Goal: Task Accomplishment & Management: Complete application form

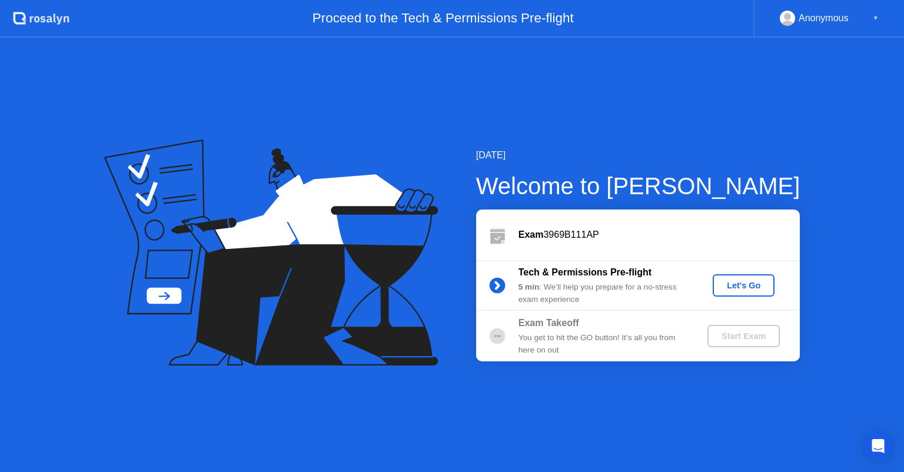
click at [738, 285] on div "Let's Go" at bounding box center [744, 285] width 52 height 9
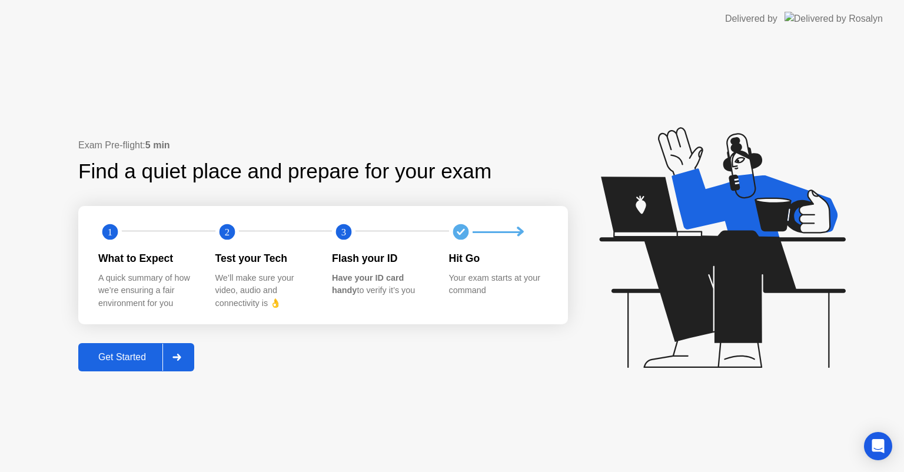
click at [179, 363] on div at bounding box center [177, 357] width 28 height 27
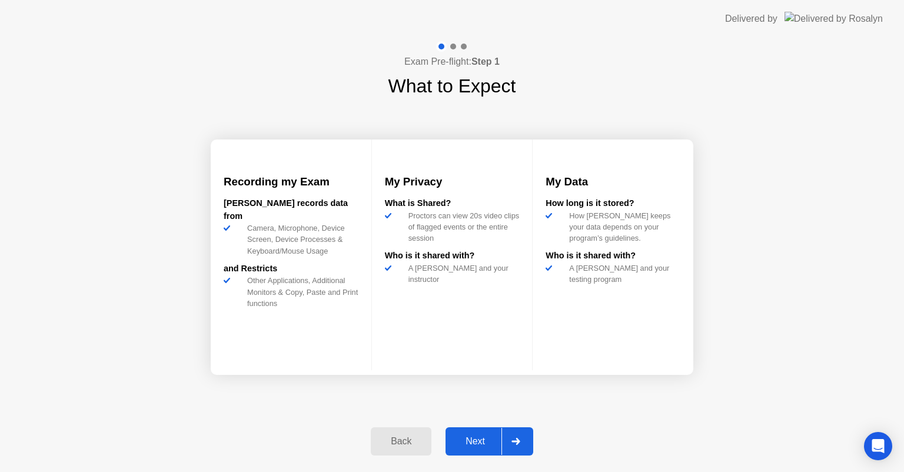
click at [513, 443] on icon at bounding box center [516, 441] width 9 height 7
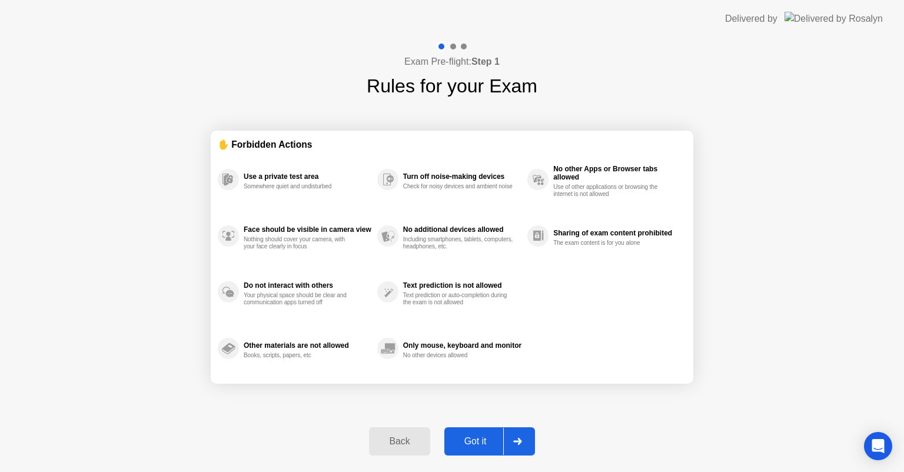
click at [513, 443] on icon at bounding box center [517, 441] width 9 height 7
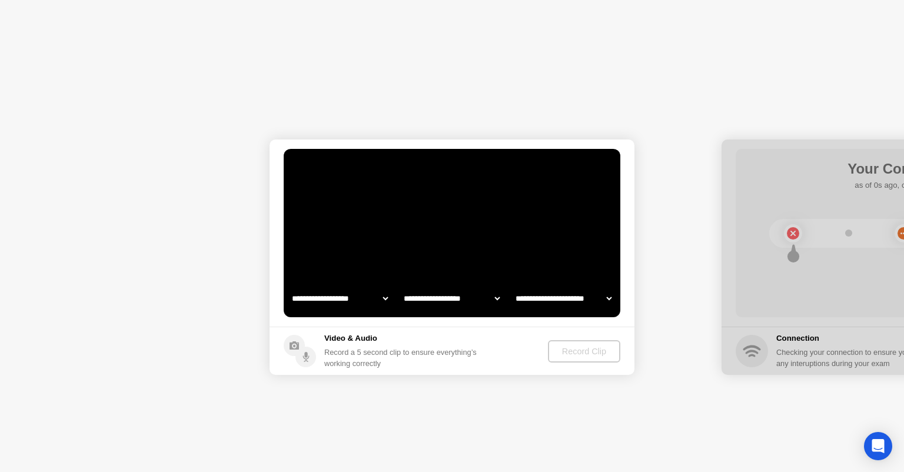
select select "**********"
select select "*******"
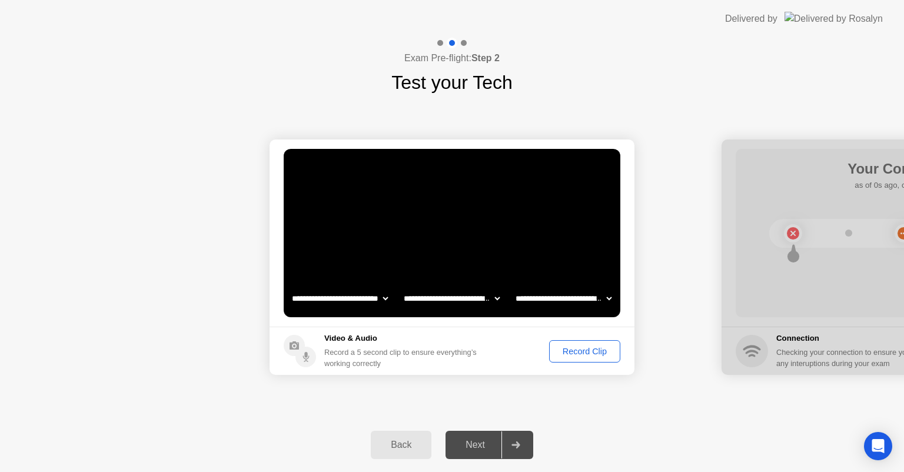
click at [574, 354] on div "Record Clip" at bounding box center [584, 351] width 63 height 9
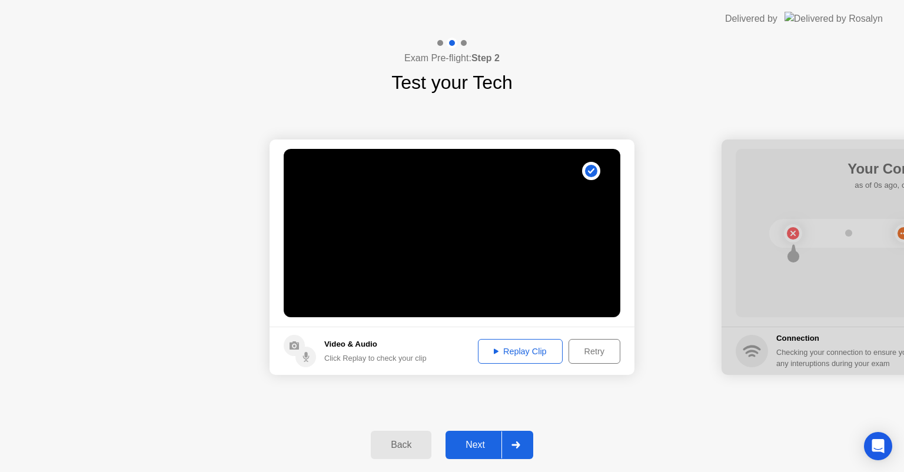
click at [543, 353] on div "Replay Clip" at bounding box center [520, 351] width 77 height 9
click at [594, 351] on div "Retry" at bounding box center [595, 351] width 44 height 9
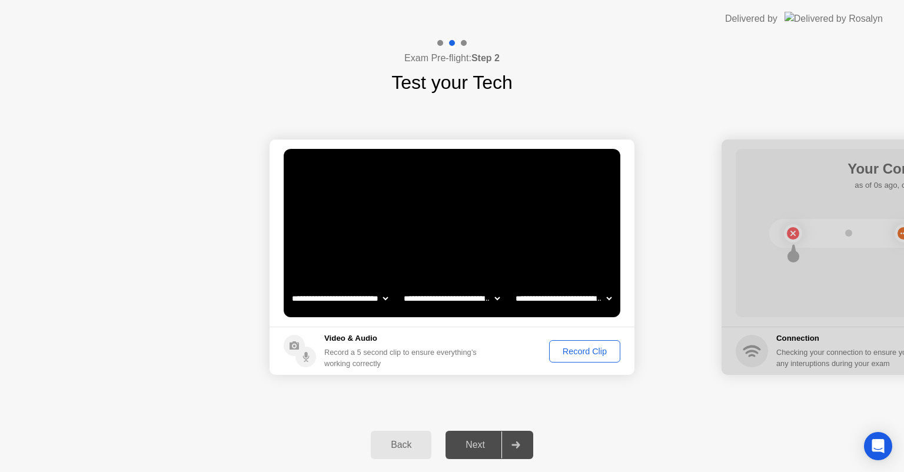
click at [576, 352] on div "Record Clip" at bounding box center [584, 351] width 63 height 9
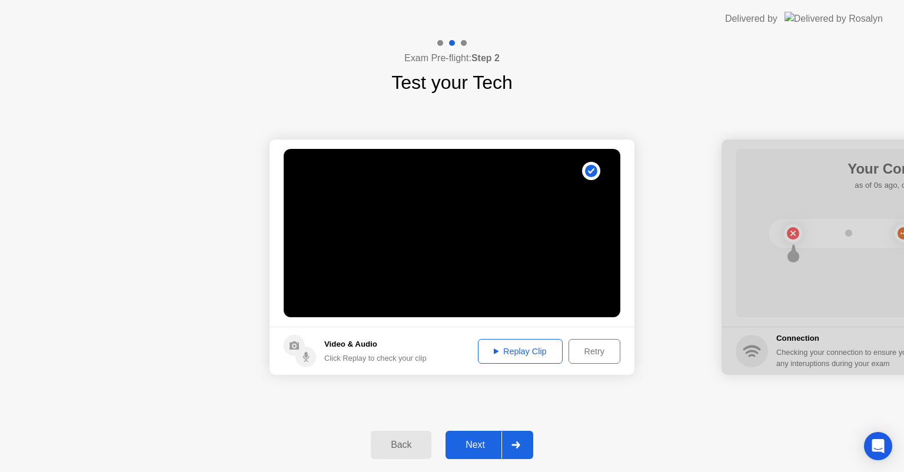
click at [545, 353] on div "Replay Clip" at bounding box center [520, 351] width 77 height 9
click at [588, 353] on div "Retry" at bounding box center [595, 351] width 44 height 9
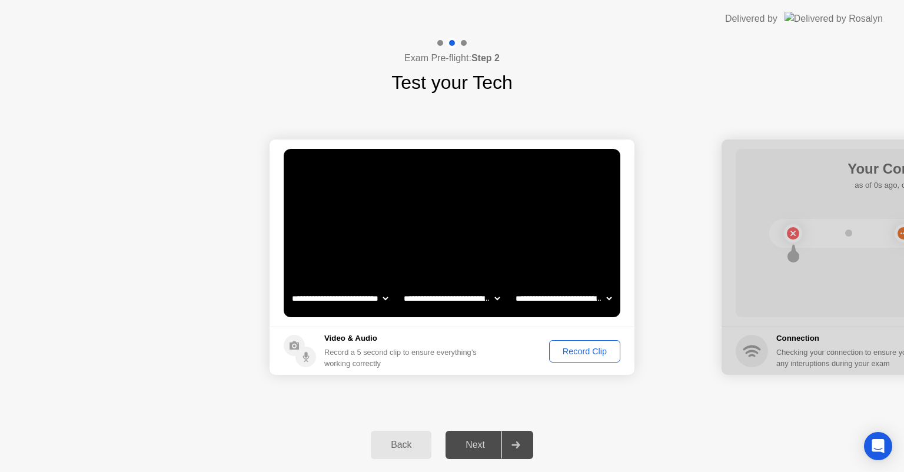
click at [570, 349] on div "Record Clip" at bounding box center [584, 351] width 63 height 9
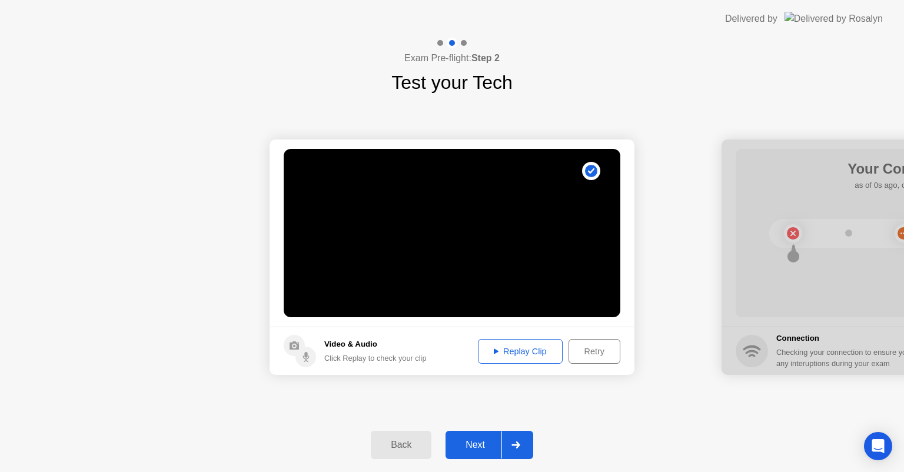
click at [519, 350] on div "Replay Clip" at bounding box center [520, 351] width 77 height 9
click at [485, 443] on div "Next" at bounding box center [475, 445] width 52 height 11
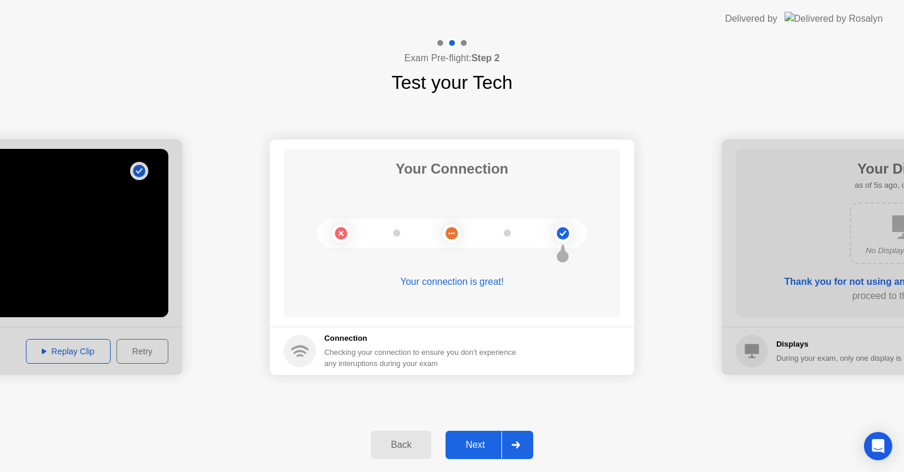
click at [470, 436] on button "Next" at bounding box center [490, 445] width 88 height 28
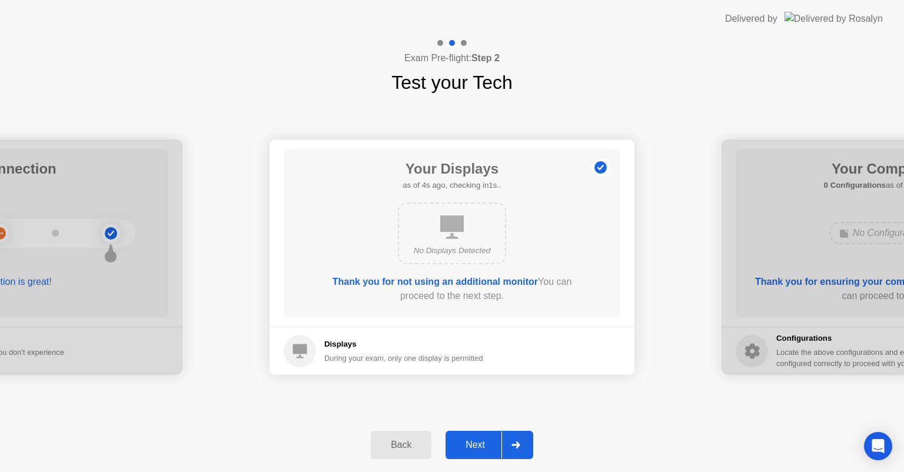
click at [457, 448] on div "Next" at bounding box center [475, 445] width 52 height 11
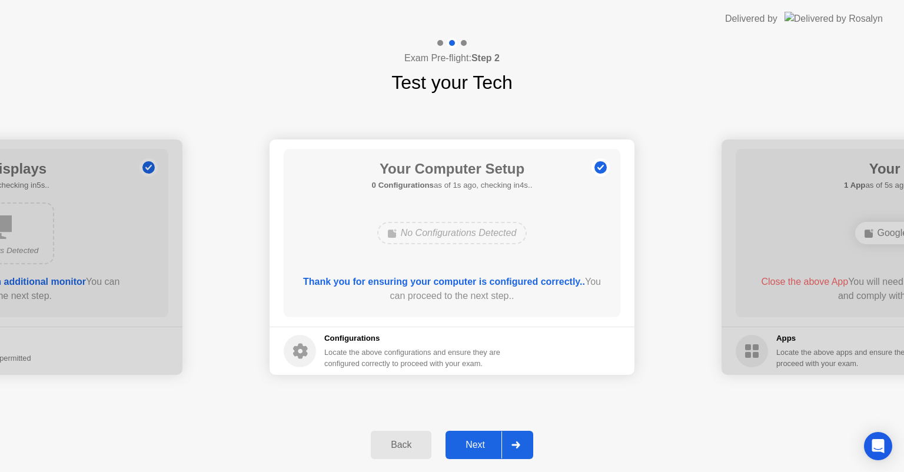
click at [407, 231] on div "No Configurations Detected" at bounding box center [452, 233] width 150 height 22
click at [475, 447] on div "Next" at bounding box center [475, 445] width 52 height 11
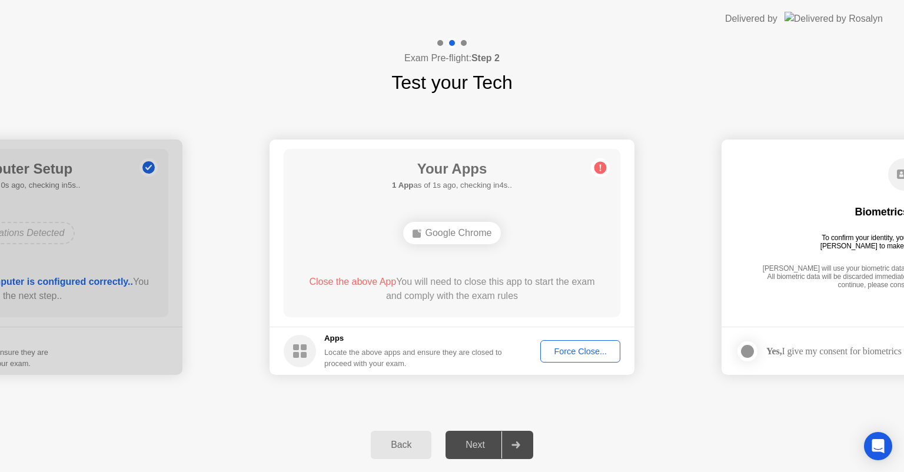
click at [470, 443] on div "Next" at bounding box center [475, 445] width 52 height 11
click at [562, 350] on div "Force Close..." at bounding box center [581, 351] width 72 height 9
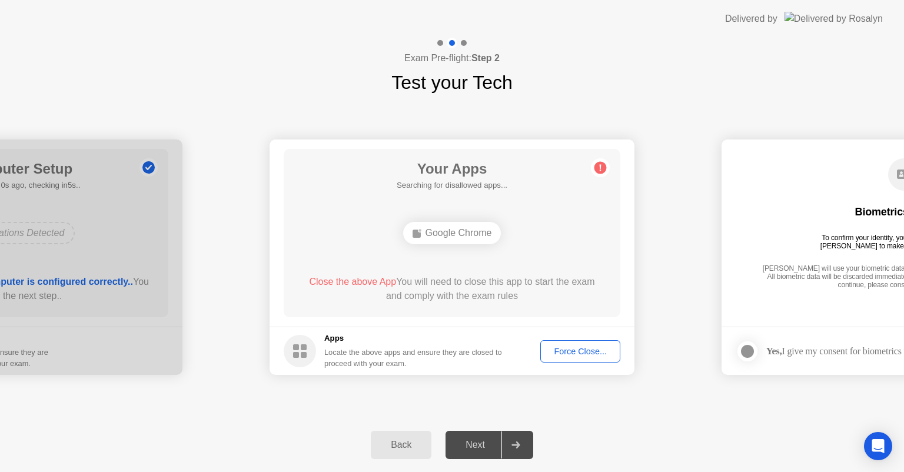
click at [560, 351] on div "Force Close..." at bounding box center [581, 351] width 72 height 9
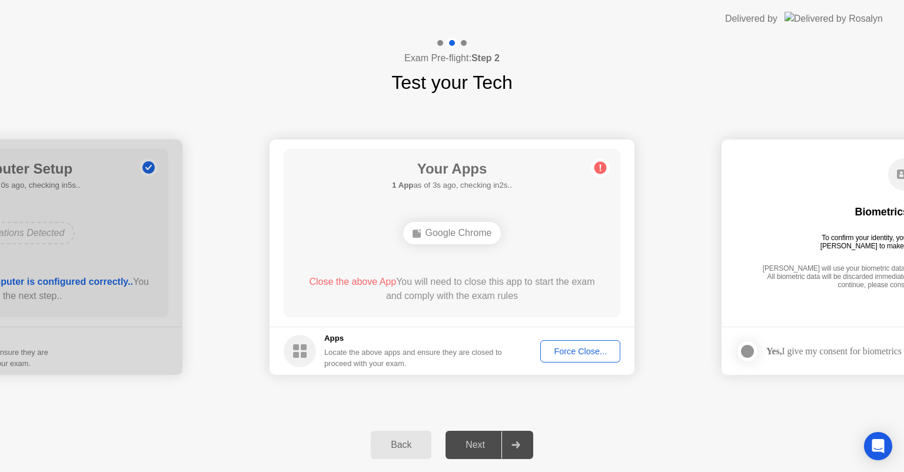
click at [549, 349] on div "Force Close..." at bounding box center [581, 351] width 72 height 9
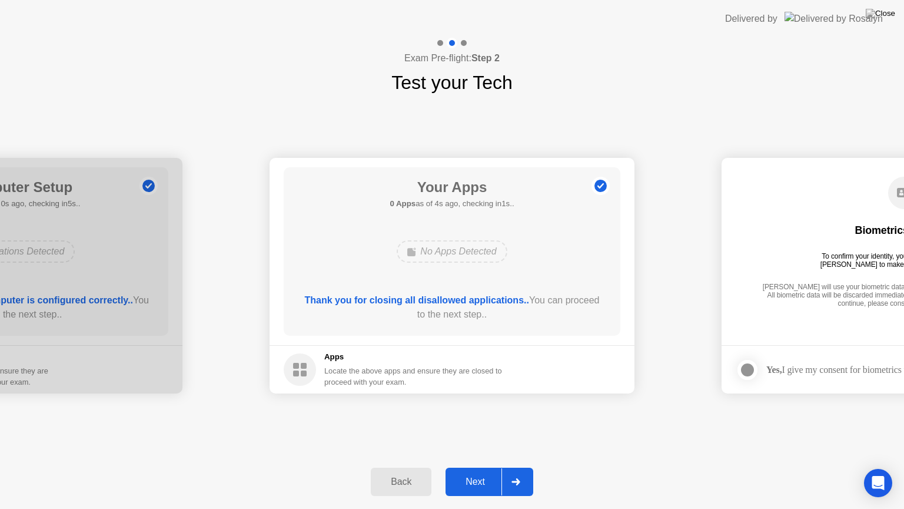
click at [515, 472] on icon at bounding box center [516, 481] width 9 height 7
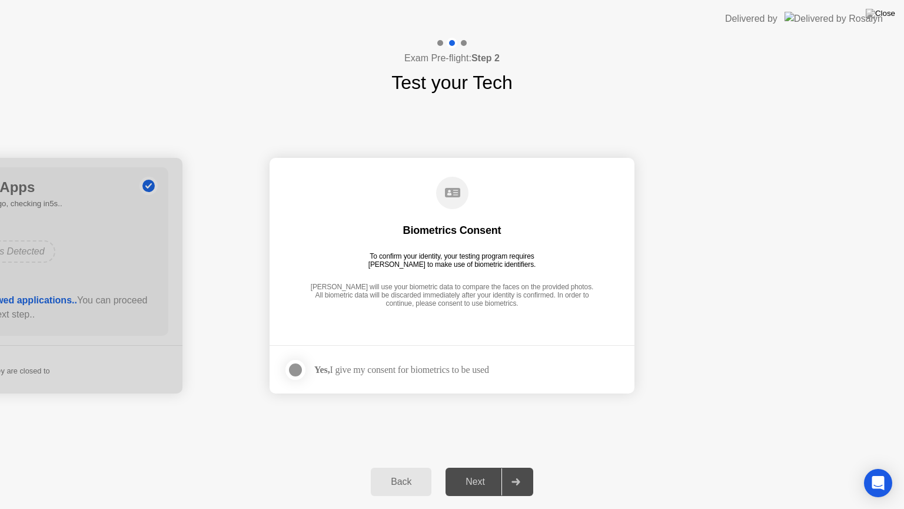
click at [296, 372] on div at bounding box center [296, 370] width 14 height 14
click at [473, 472] on div "Next" at bounding box center [475, 481] width 52 height 11
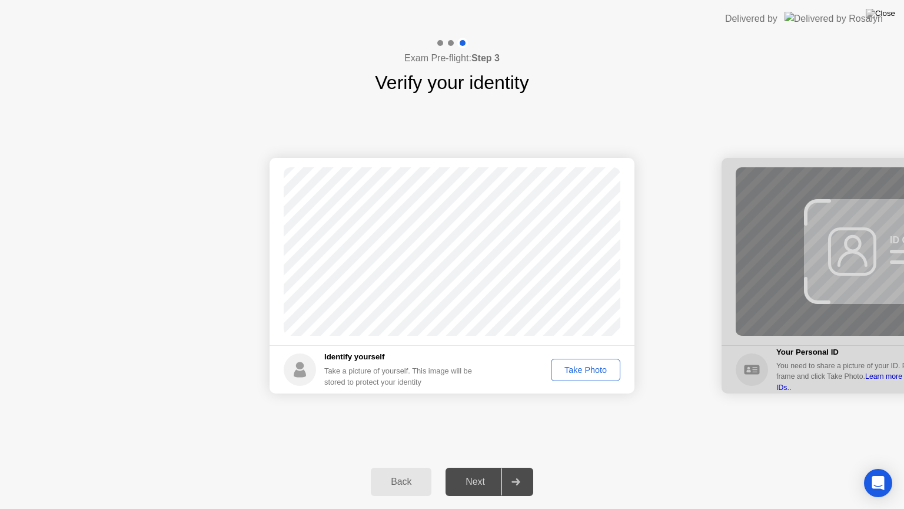
click at [563, 373] on div "Take Photo" at bounding box center [585, 369] width 61 height 9
click at [476, 470] on button "Next" at bounding box center [490, 482] width 88 height 28
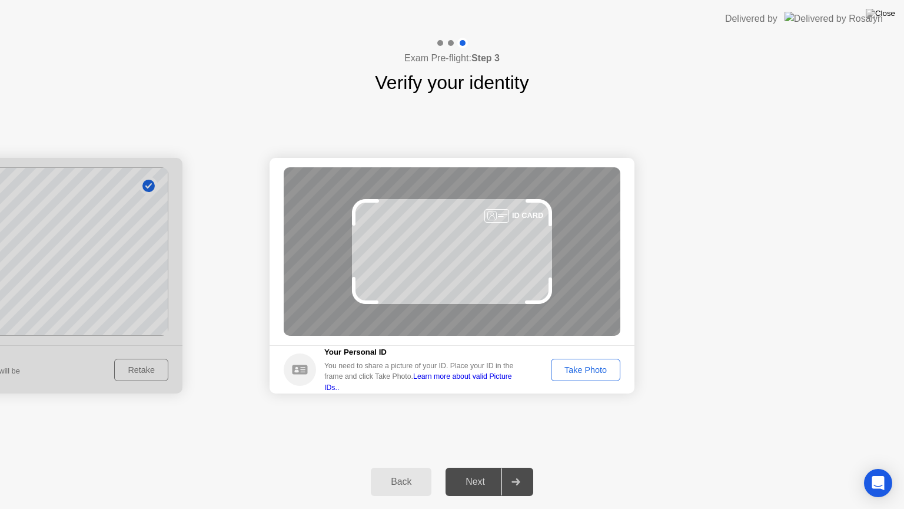
click at [576, 367] on div "Take Photo" at bounding box center [585, 369] width 61 height 9
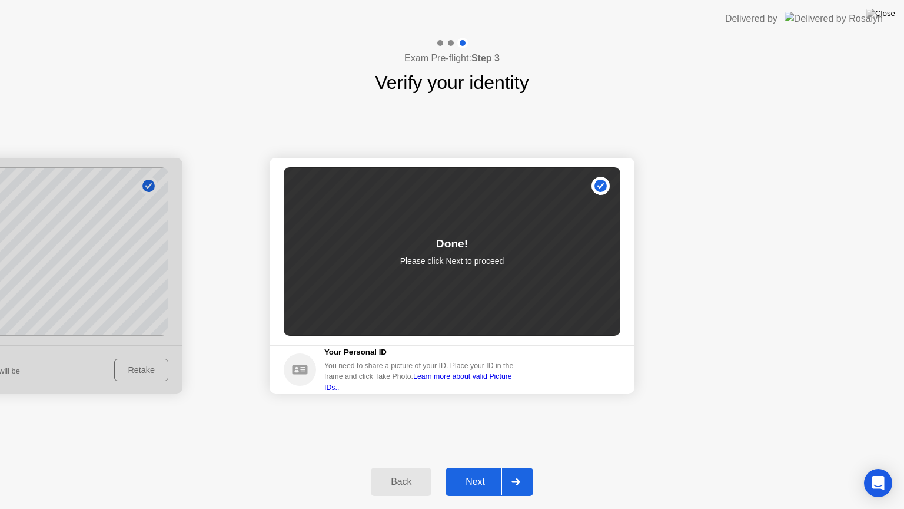
click at [514, 472] on icon at bounding box center [516, 481] width 9 height 7
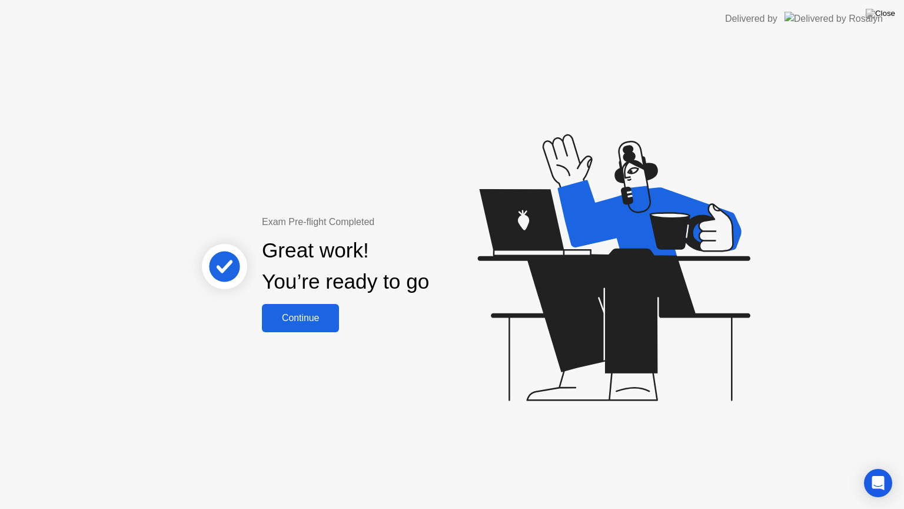
click at [289, 316] on div "Continue" at bounding box center [301, 318] width 70 height 11
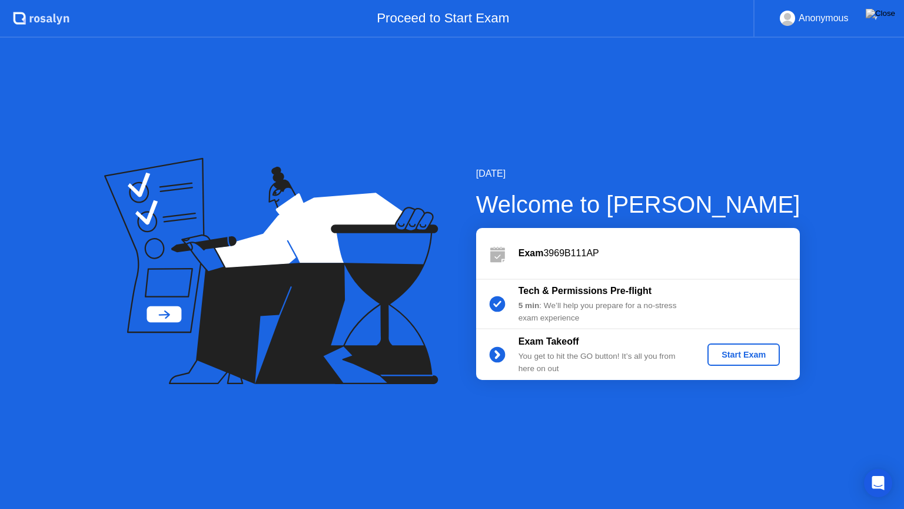
click at [730, 353] on div "Start Exam" at bounding box center [743, 354] width 63 height 9
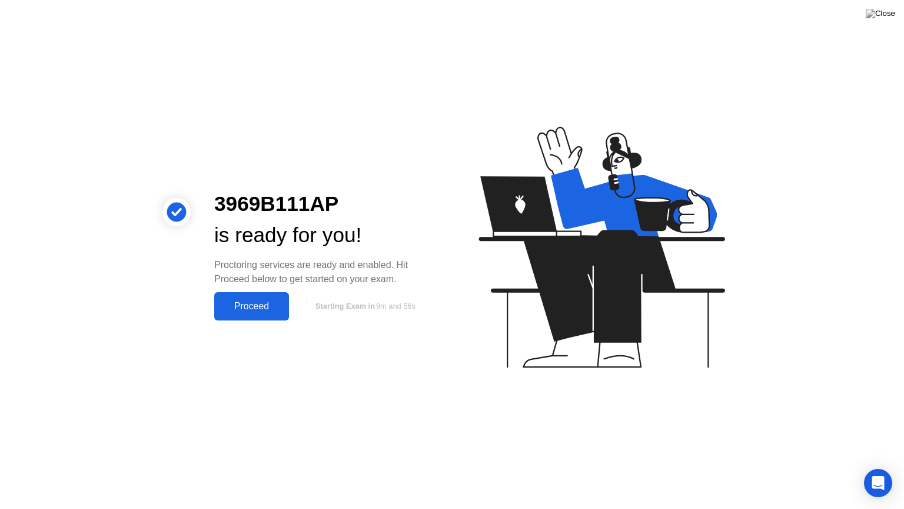
click at [250, 311] on div "Proceed" at bounding box center [252, 306] width 68 height 11
